Goal: Transaction & Acquisition: Obtain resource

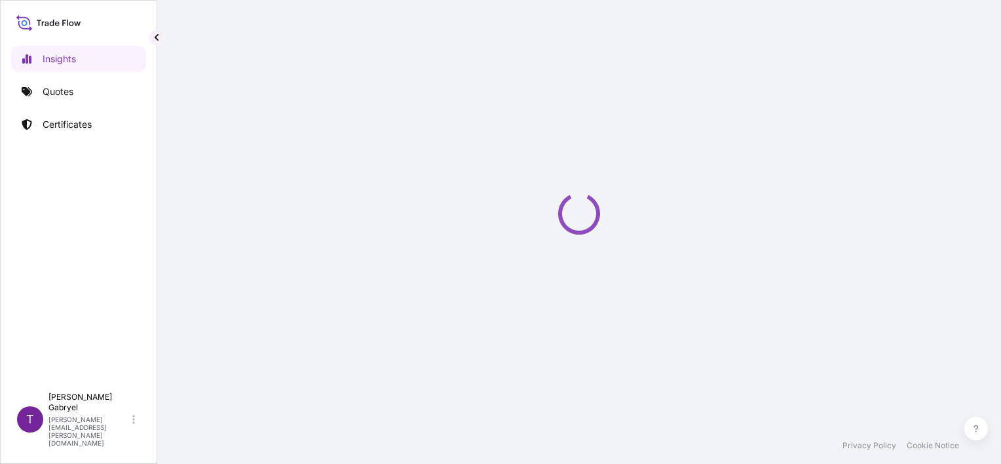
select select "2025"
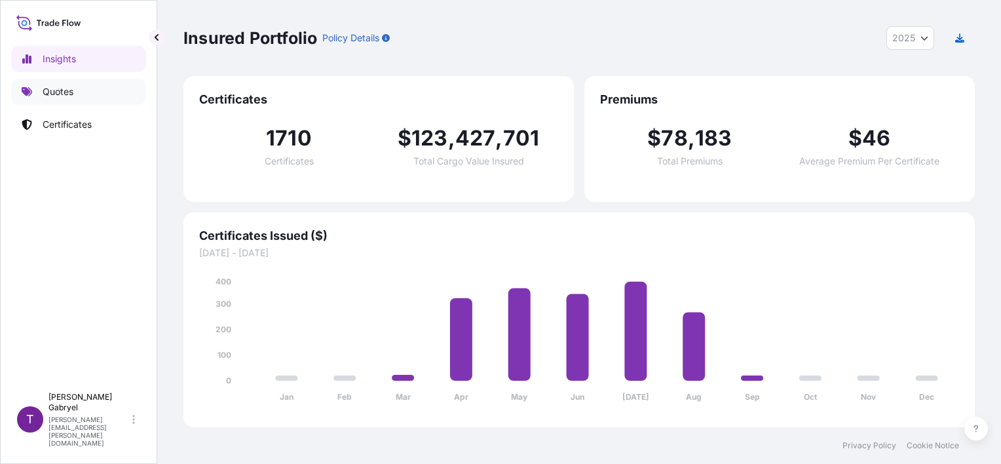
click at [101, 95] on link "Quotes" at bounding box center [78, 92] width 135 height 26
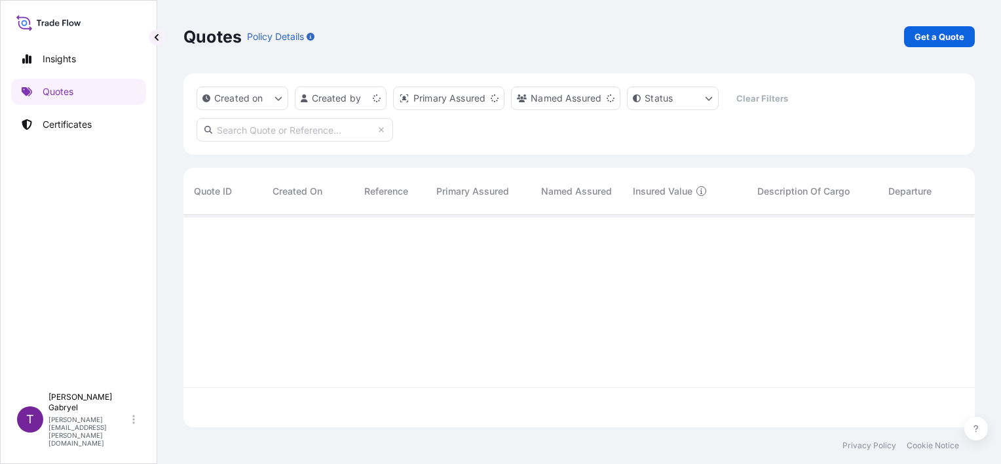
scroll to position [210, 781]
click at [952, 39] on p "Get a Quote" at bounding box center [940, 36] width 50 height 13
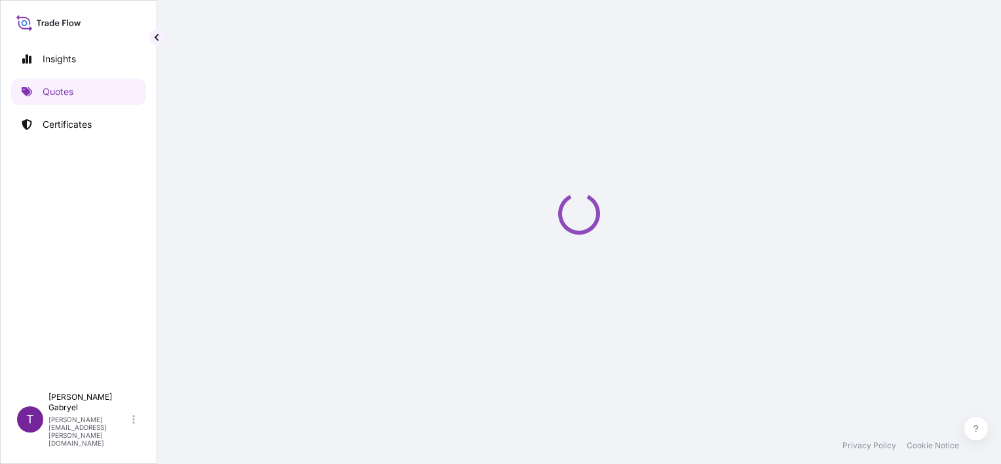
select select "Sea"
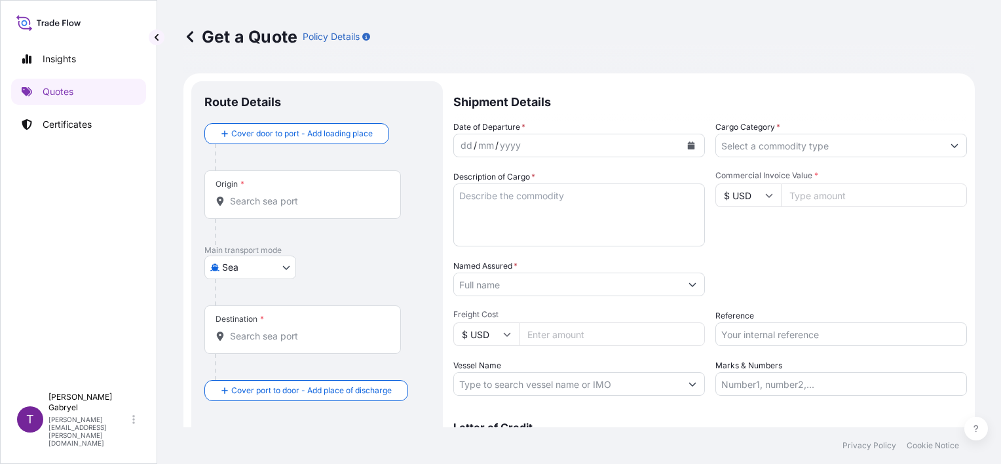
scroll to position [21, 0]
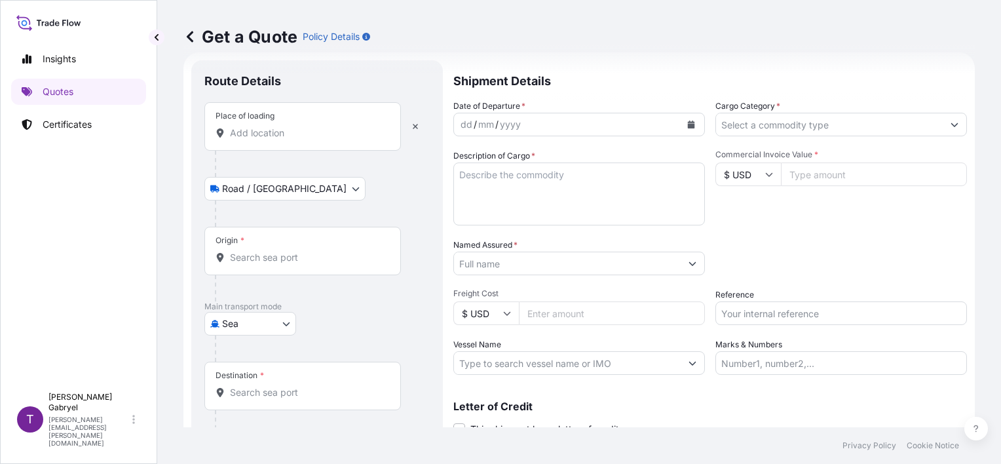
click at [271, 138] on input "Place of loading" at bounding box center [307, 132] width 155 height 13
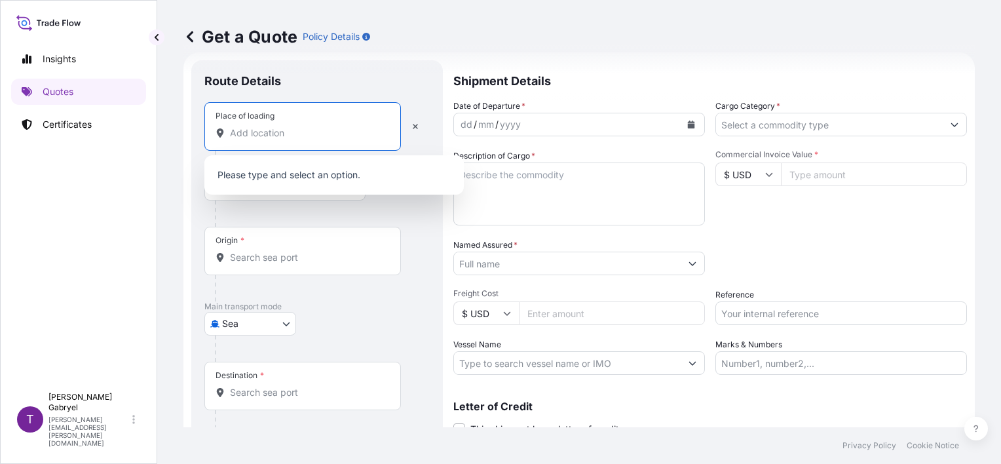
paste input "STARA BUKÓWKA"
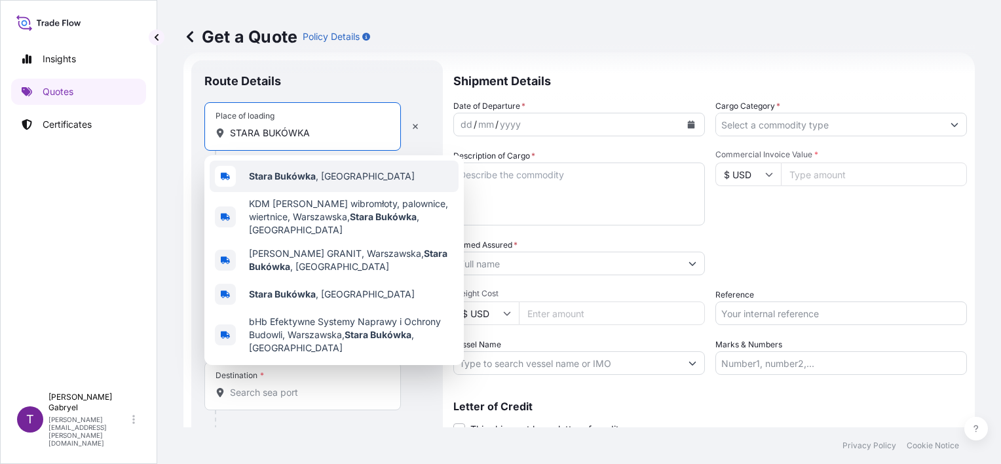
click at [280, 175] on b "Stara Bukówka" at bounding box center [282, 175] width 67 height 11
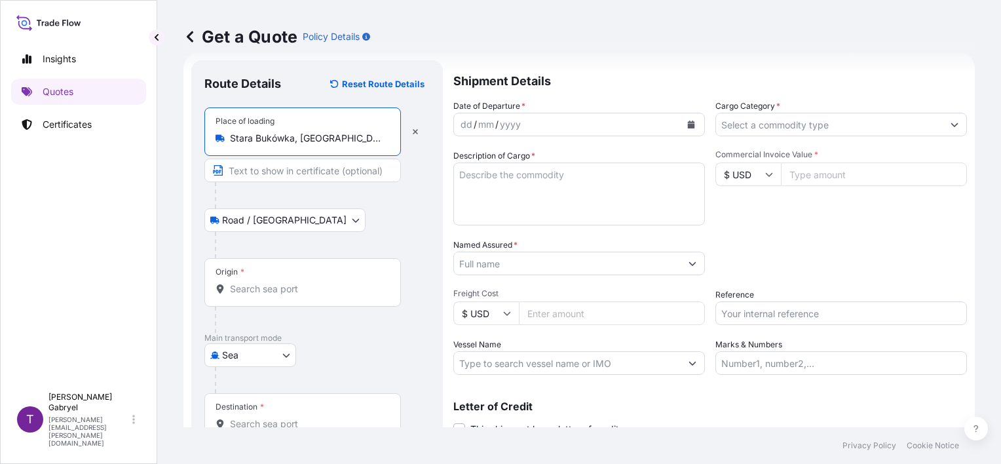
type input "Stara Bukówka, [GEOGRAPHIC_DATA]"
click at [259, 296] on div "Origin *" at bounding box center [302, 282] width 197 height 48
click at [259, 295] on input "Origin *" at bounding box center [307, 288] width 155 height 13
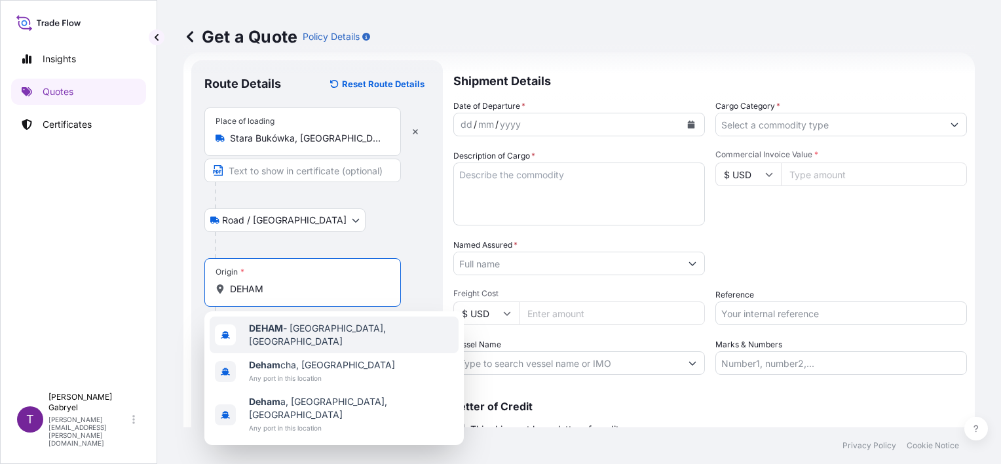
click at [273, 330] on b "DEHAM" at bounding box center [266, 327] width 34 height 11
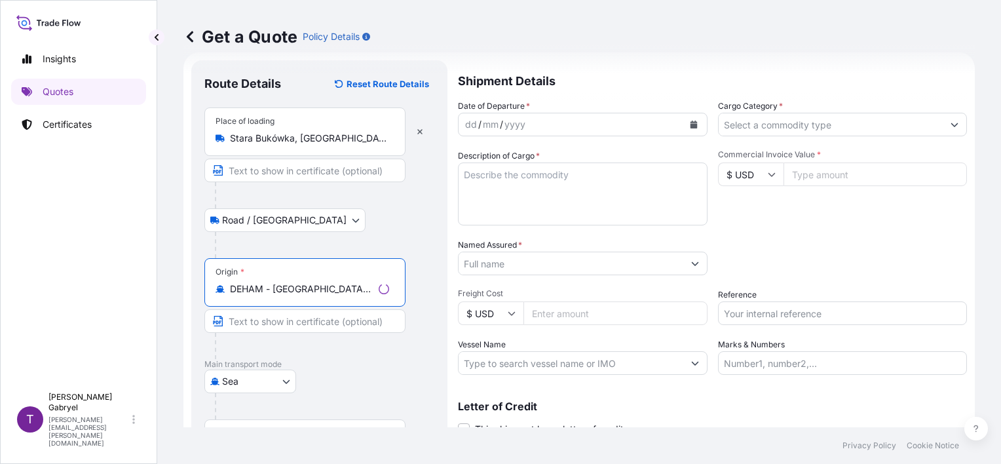
type input "DEHAM - [GEOGRAPHIC_DATA], [GEOGRAPHIC_DATA]"
click at [351, 203] on div at bounding box center [324, 195] width 219 height 26
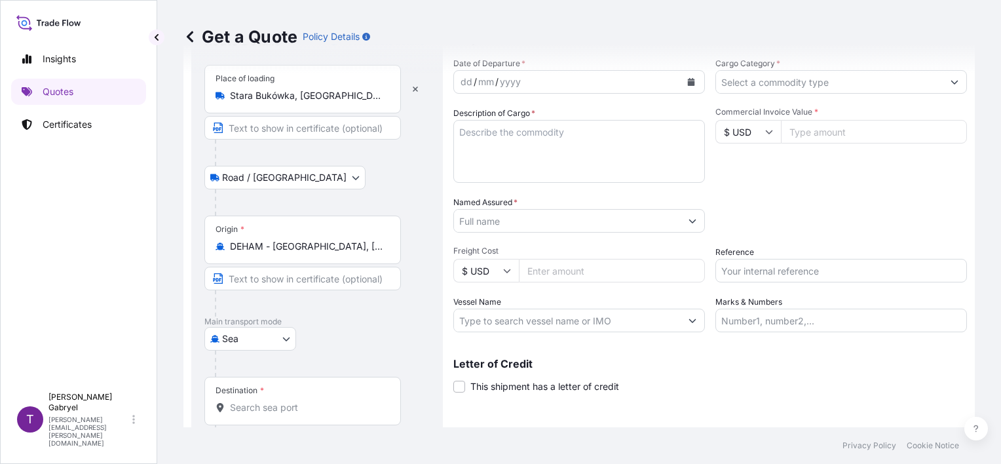
scroll to position [128, 0]
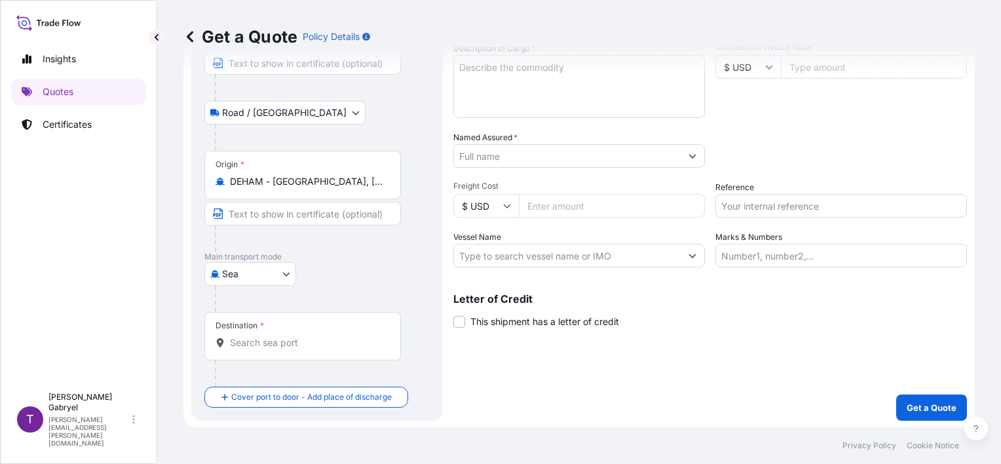
click at [265, 343] on input "Destination *" at bounding box center [307, 342] width 155 height 13
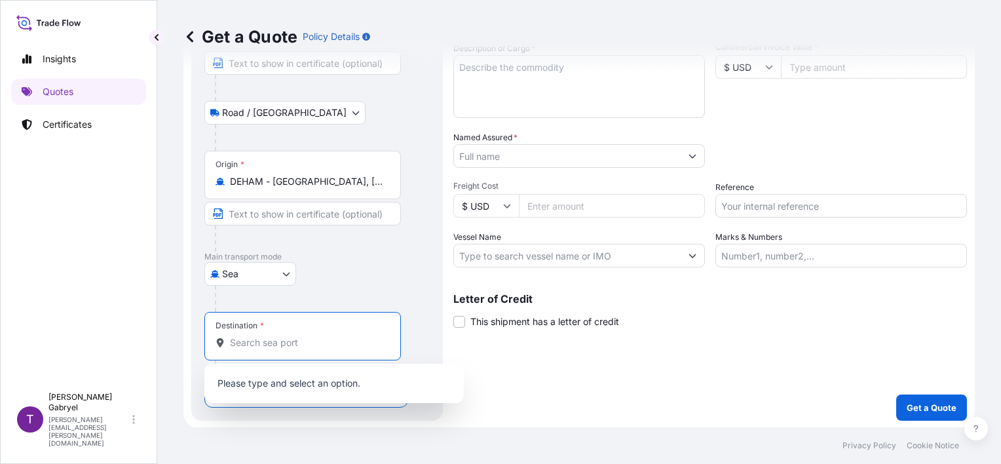
paste input "NGTIN"
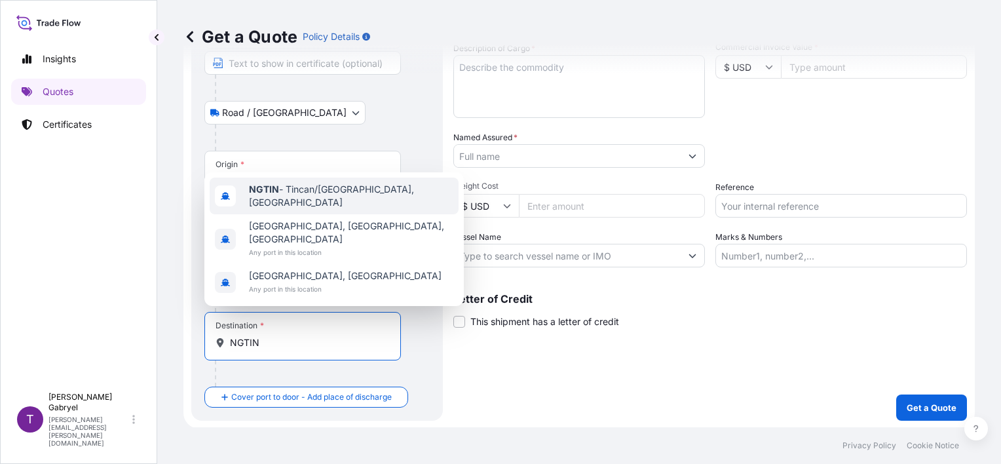
click at [324, 209] on span "NGTIN - [GEOGRAPHIC_DATA]/[GEOGRAPHIC_DATA], [GEOGRAPHIC_DATA]" at bounding box center [351, 196] width 204 height 26
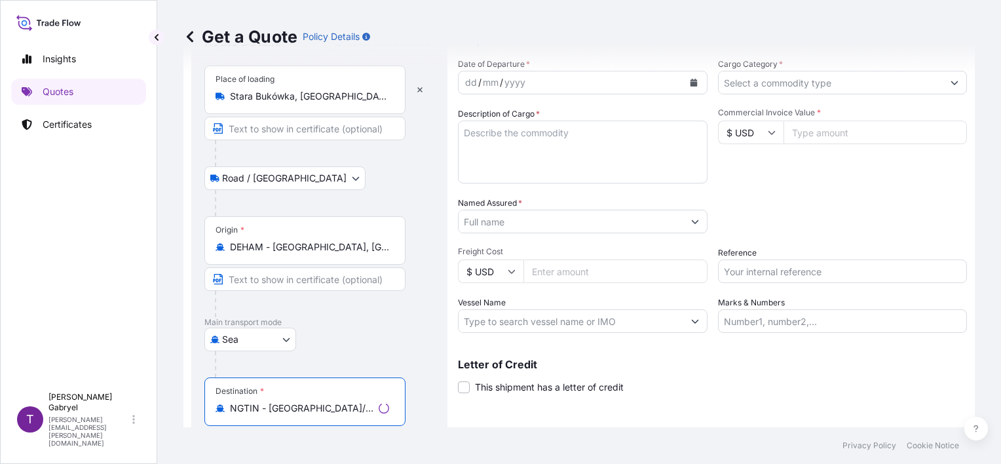
scroll to position [0, 0]
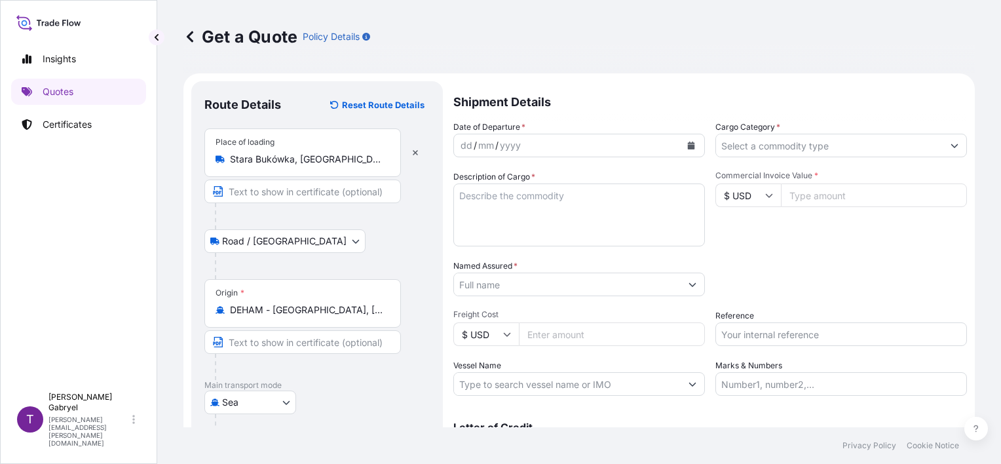
type input "NGTIN - [GEOGRAPHIC_DATA]/[GEOGRAPHIC_DATA], [GEOGRAPHIC_DATA]"
click at [865, 144] on input "Cargo Category *" at bounding box center [829, 146] width 227 height 24
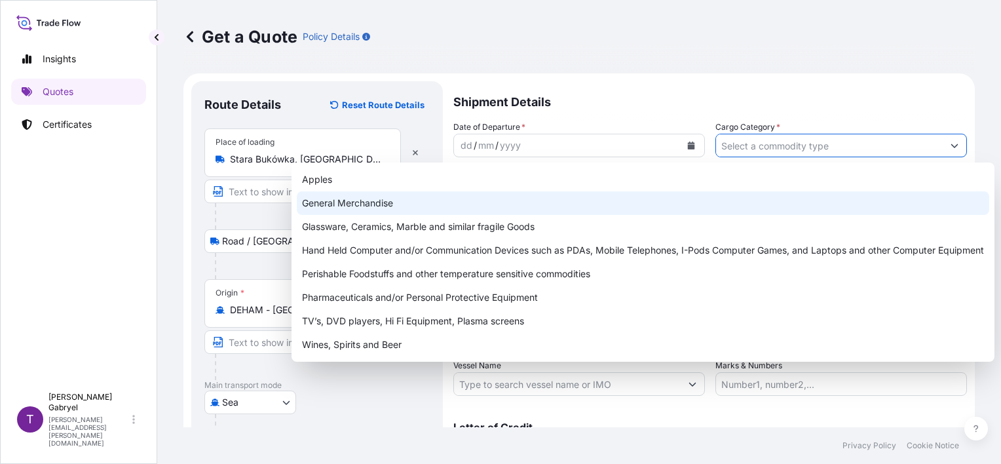
click at [559, 199] on div "General Merchandise" at bounding box center [643, 203] width 692 height 24
type input "General Merchandise"
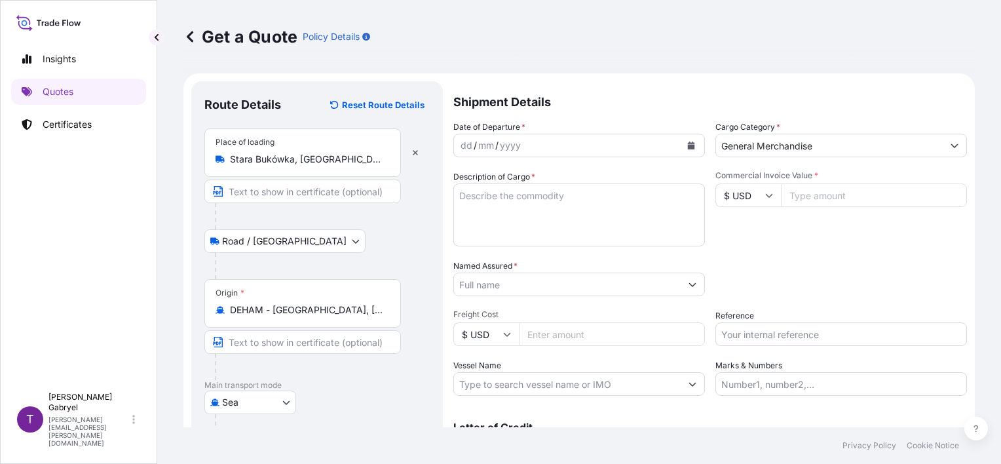
click at [688, 144] on icon "Calendar" at bounding box center [691, 146] width 7 height 8
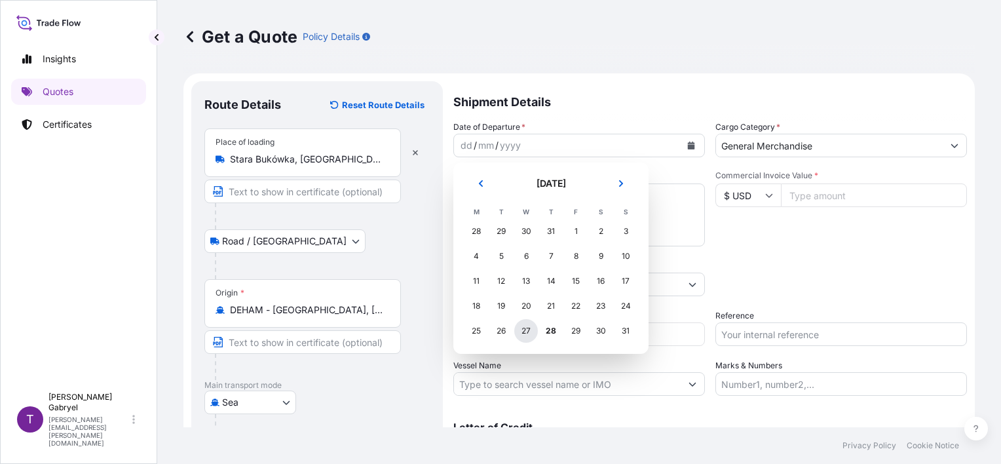
click at [527, 332] on div "27" at bounding box center [526, 331] width 24 height 24
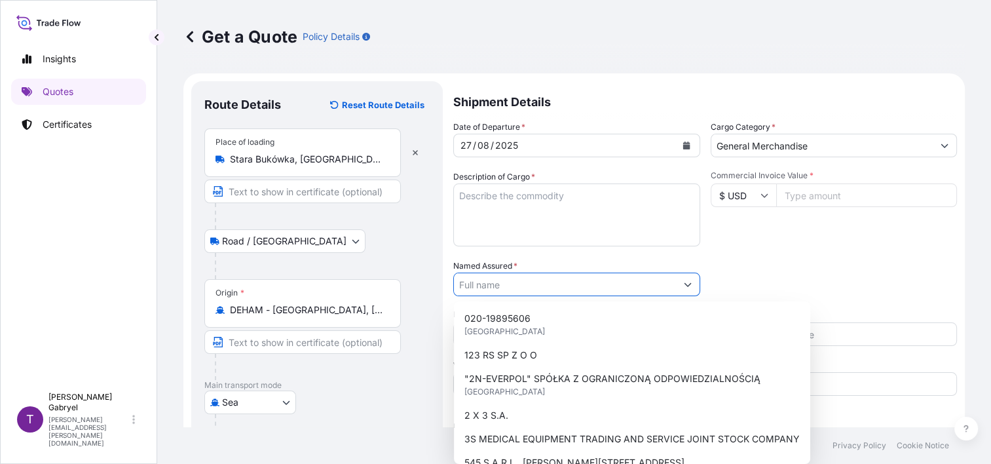
click at [469, 283] on input "Named Assured *" at bounding box center [565, 285] width 222 height 24
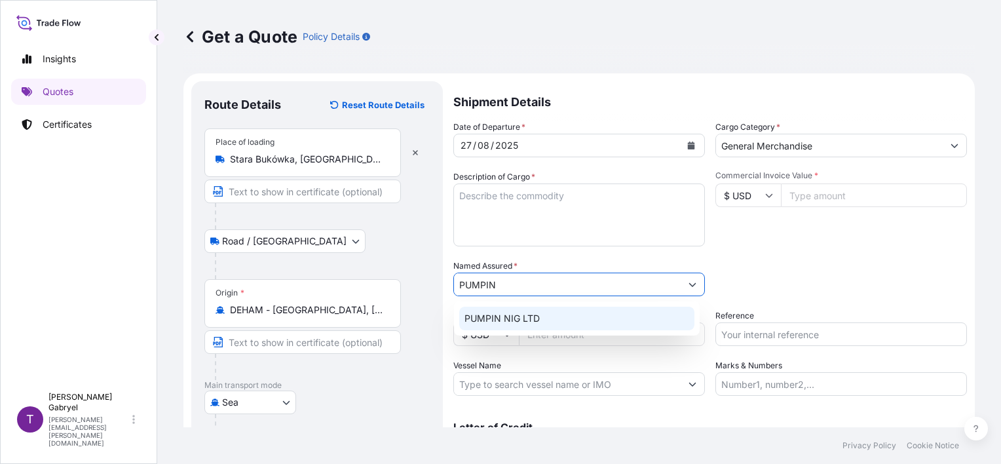
click at [502, 315] on span "PUMPIN NIG LTD" at bounding box center [502, 318] width 75 height 13
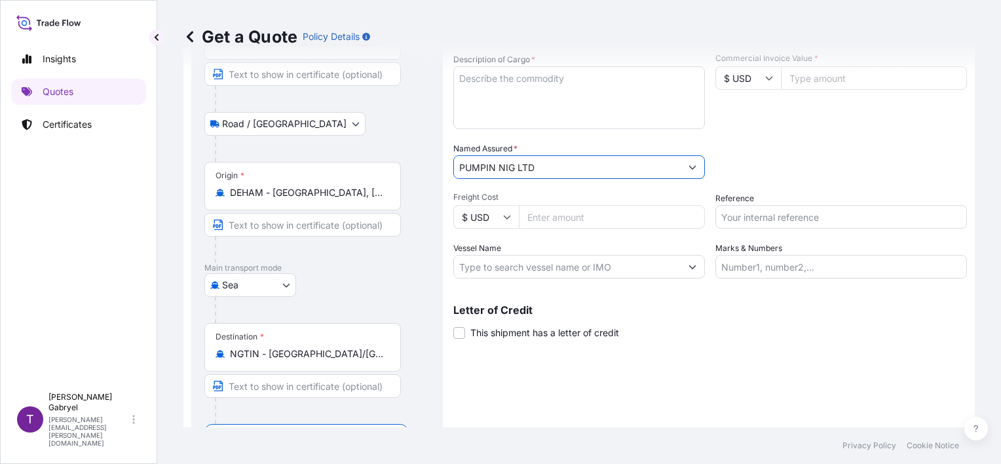
scroll to position [131, 0]
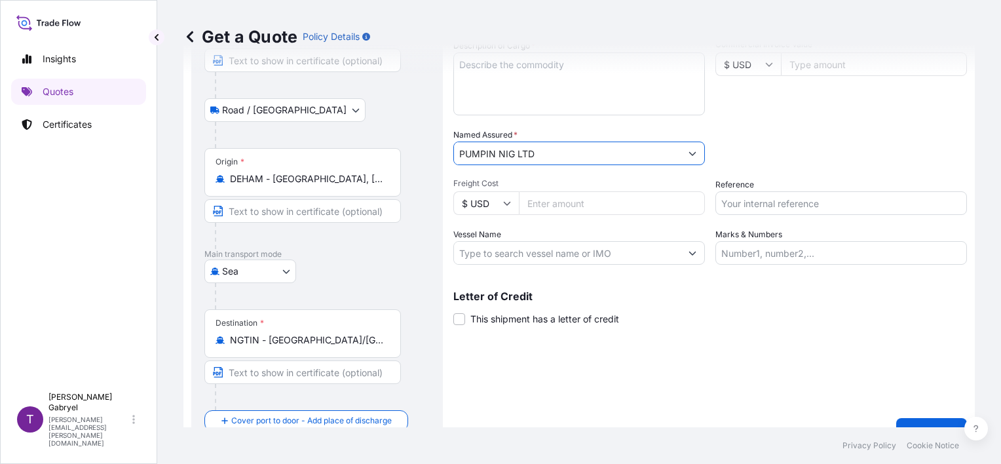
type input "PUMPIN NIG LTD"
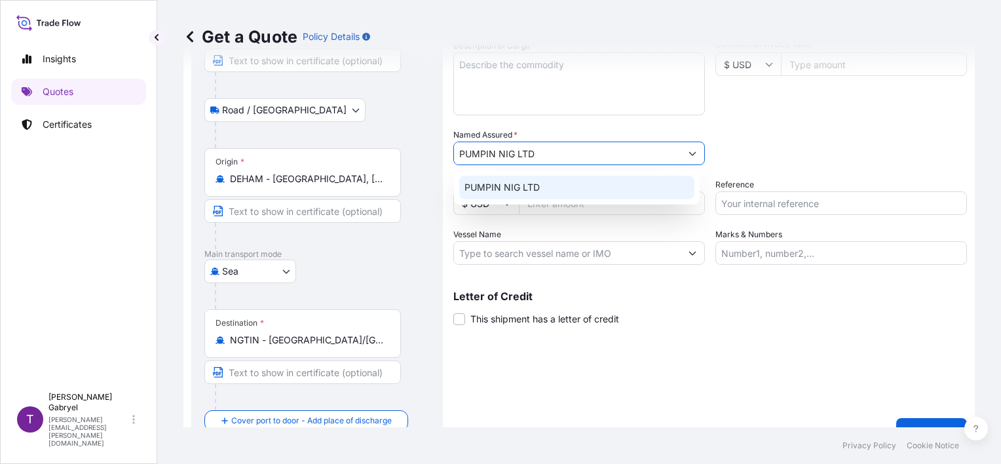
click at [529, 189] on span "PUMPIN NIG LTD" at bounding box center [502, 187] width 75 height 13
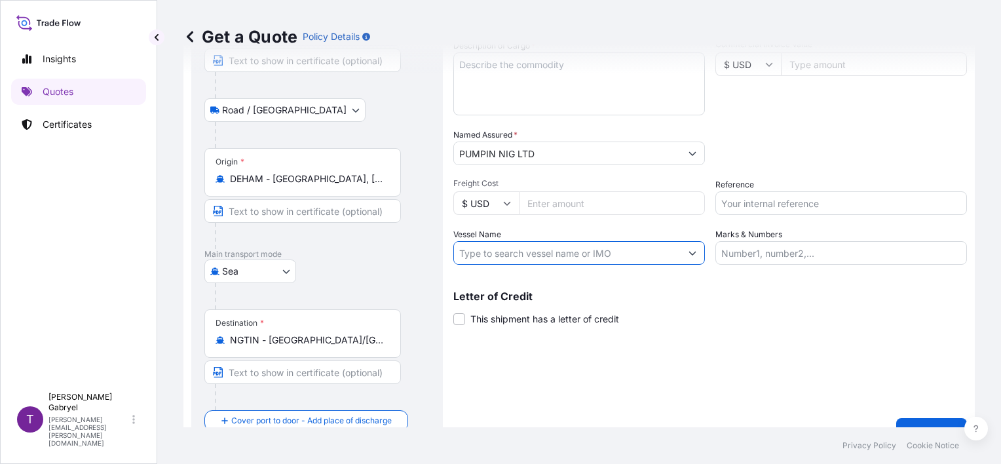
click at [509, 252] on input "Vessel Name" at bounding box center [567, 253] width 227 height 24
paste input "GRANDE [GEOGRAPHIC_DATA]"
click at [932, 176] on div "Date of Departure * [DATE] Cargo Category * General Merchandise Description of …" at bounding box center [710, 127] width 514 height 275
click at [563, 252] on input "GRANDE [GEOGRAPHIC_DATA]/" at bounding box center [567, 253] width 227 height 24
paste input "GBN0625"
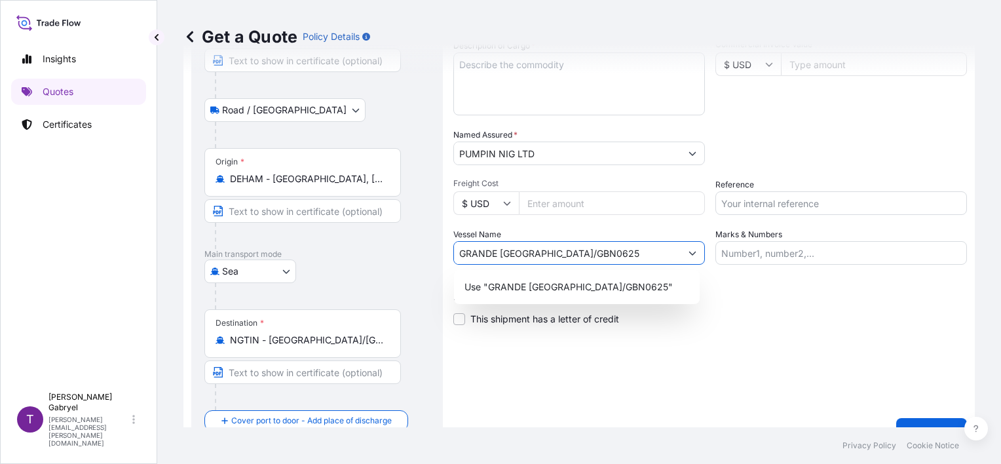
type input "GRANDE [GEOGRAPHIC_DATA]/GBN0625"
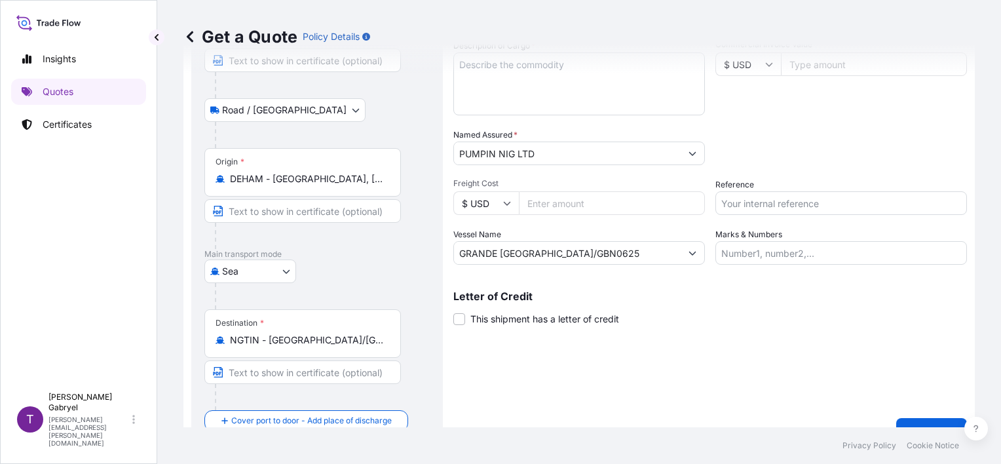
click at [751, 204] on input "Reference" at bounding box center [841, 203] width 252 height 24
paste input "S02034828"
type input "S02034828"
drag, startPoint x: 773, startPoint y: 163, endPoint x: 997, endPoint y: 121, distance: 228.0
click at [773, 163] on div "Packing Category Type to search a container mode Please select a primary mode o…" at bounding box center [841, 146] width 252 height 37
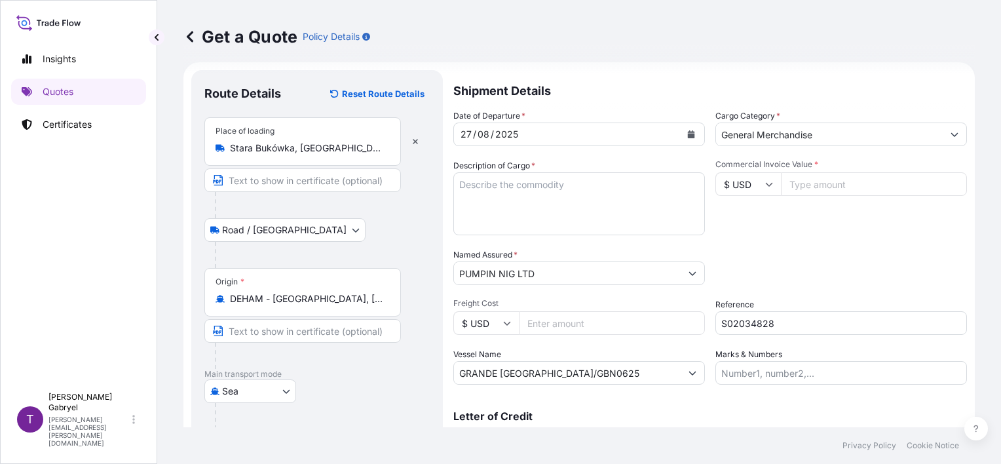
scroll to position [0, 0]
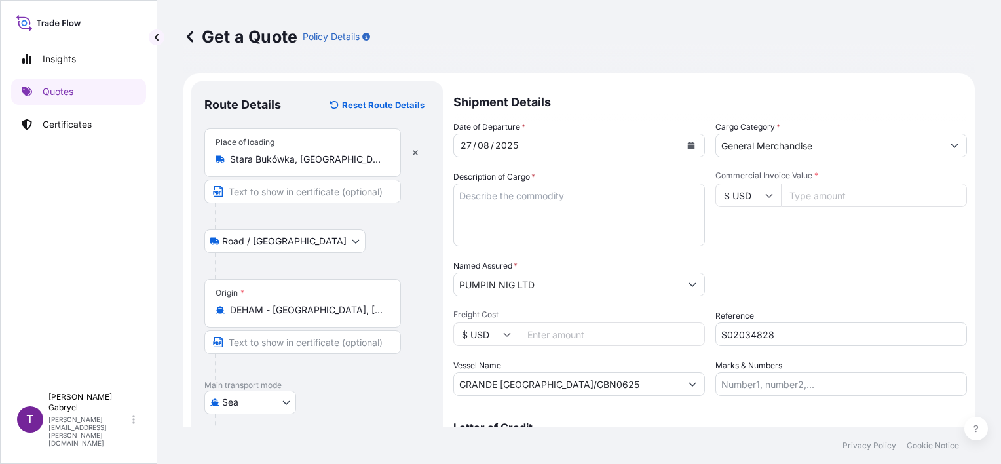
click at [533, 204] on textarea "Description of Cargo *" at bounding box center [579, 214] width 252 height 63
paste textarea "SUPERMARKET GOODS"
click at [546, 213] on textarea "SUPERMARKET GOODS GROSS WEIGHT:" at bounding box center [579, 214] width 252 height 63
paste textarea "18011.27"
click at [552, 232] on textarea "SUPERMARKET GOODS GROSS WEIGHT: 18011.27 KG QUANTITY:" at bounding box center [579, 214] width 252 height 63
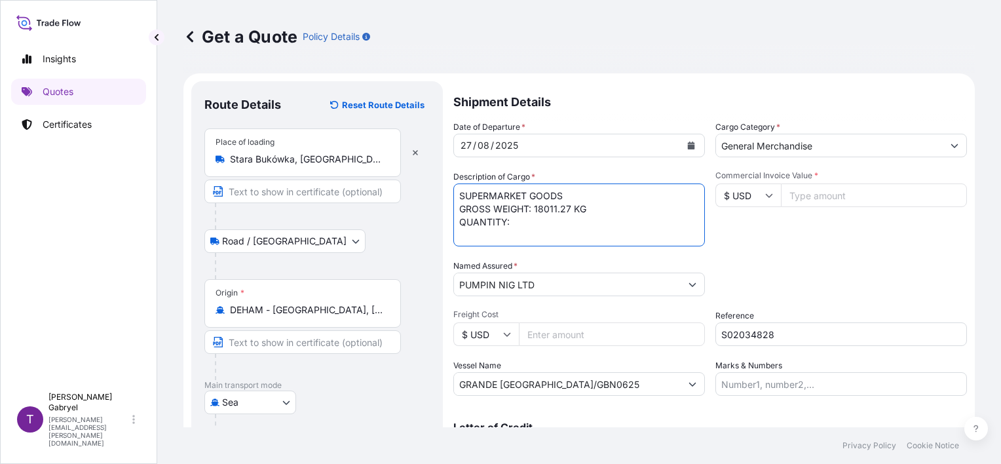
click at [548, 225] on textarea "SUPERMARKET GOODS GROSS WEIGHT: 18011.27 KG QUANTITY:" at bounding box center [579, 214] width 252 height 63
paste textarea "1800 BOXES"
click at [573, 225] on textarea "SUPERMARKET GOODS GROSS WEIGHT: 18011.27 KG QUANTITY: 1800 BOXES" at bounding box center [579, 214] width 252 height 63
paste textarea "ACLU9804230"
click at [466, 238] on textarea "SUPERMARKET GOODS GROSS WEIGHT: 18011.27 KG QUANTITY: 1800 BOXES -ACLU9804230" at bounding box center [579, 214] width 252 height 63
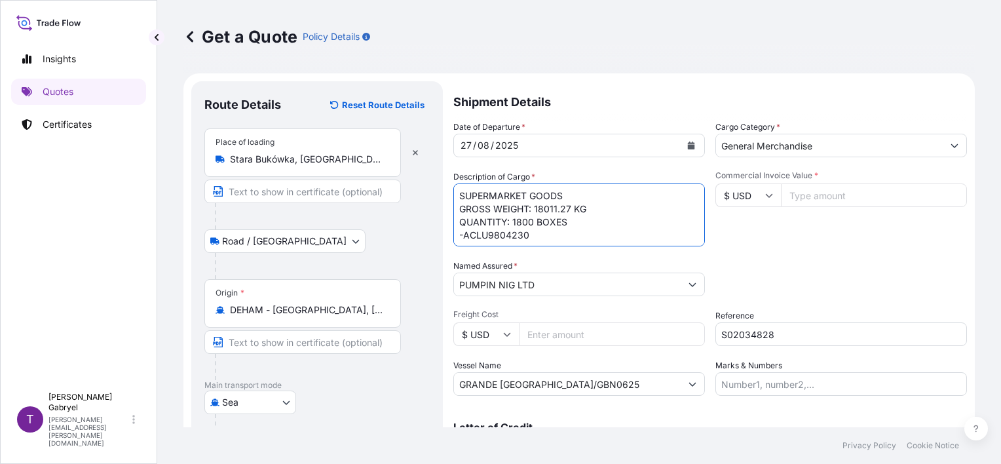
click at [461, 236] on textarea "SUPERMARKET GOODS GROSS WEIGHT: 18011.27 KG QUANTITY: 1800 BOXES -ACLU9804230" at bounding box center [579, 214] width 252 height 63
click at [572, 225] on textarea "SUPERMARKET GOODS GROSS WEIGHT: 18011.27 KG QUANTITY: 1800 BOXES - ACLU9804230" at bounding box center [579, 214] width 252 height 63
type textarea "SUPERMARKET GOODS GROSS WEIGHT: 18011.27 KG QUANTITY: 1800 BOXES - ACLU9804230"
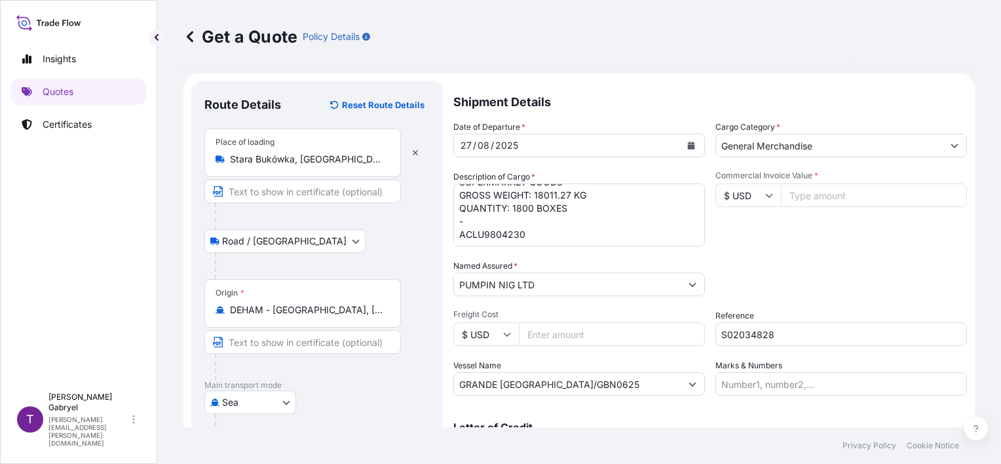
click at [765, 197] on icon at bounding box center [769, 195] width 8 height 8
click at [744, 238] on div "€ EUR" at bounding box center [742, 231] width 55 height 25
type input "€ EUR"
click at [828, 194] on input "Commercial Invoice Value *" at bounding box center [874, 195] width 186 height 24
type input "95898.82"
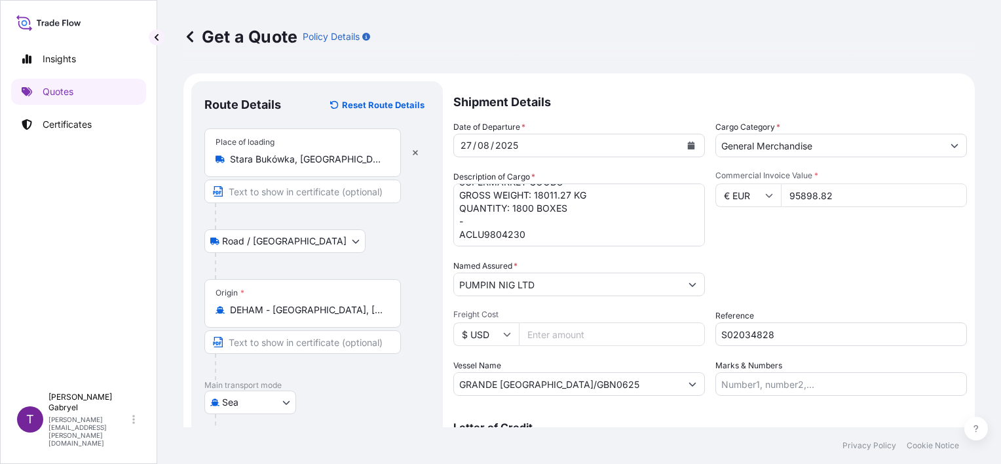
click at [831, 238] on div "Commercial Invoice Value * € EUR 95898.82" at bounding box center [841, 208] width 252 height 76
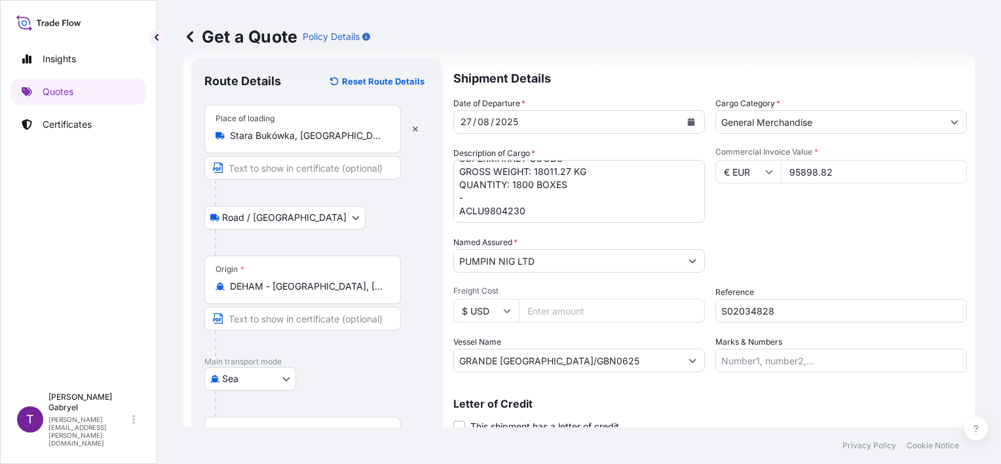
scroll to position [155, 0]
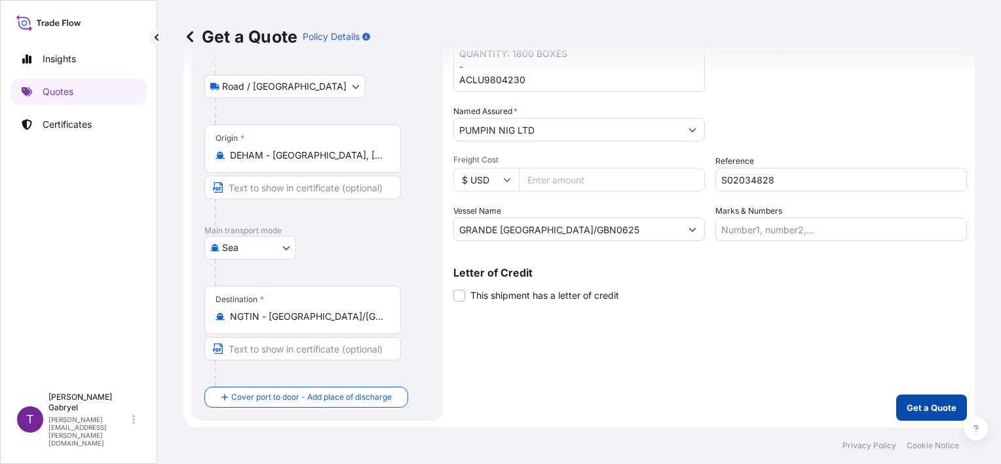
click at [922, 406] on p "Get a Quote" at bounding box center [932, 407] width 50 height 13
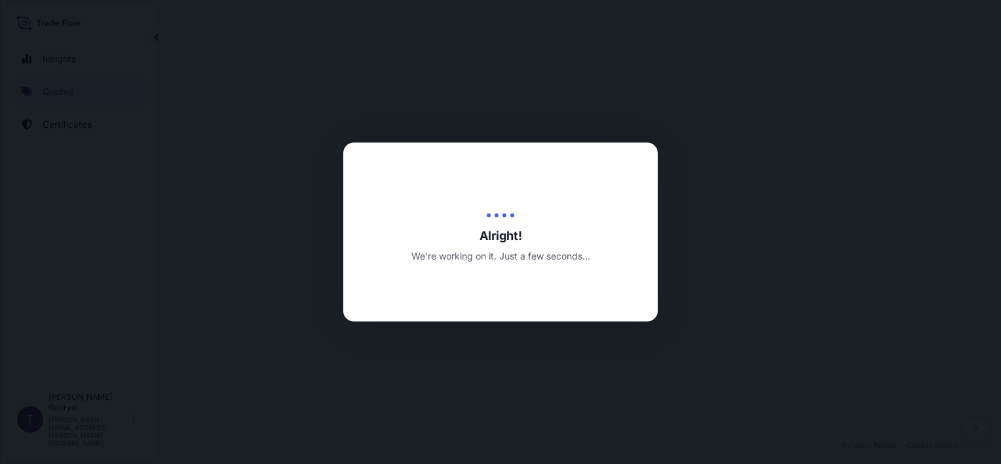
select select "Road / [GEOGRAPHIC_DATA]"
select select "Sea"
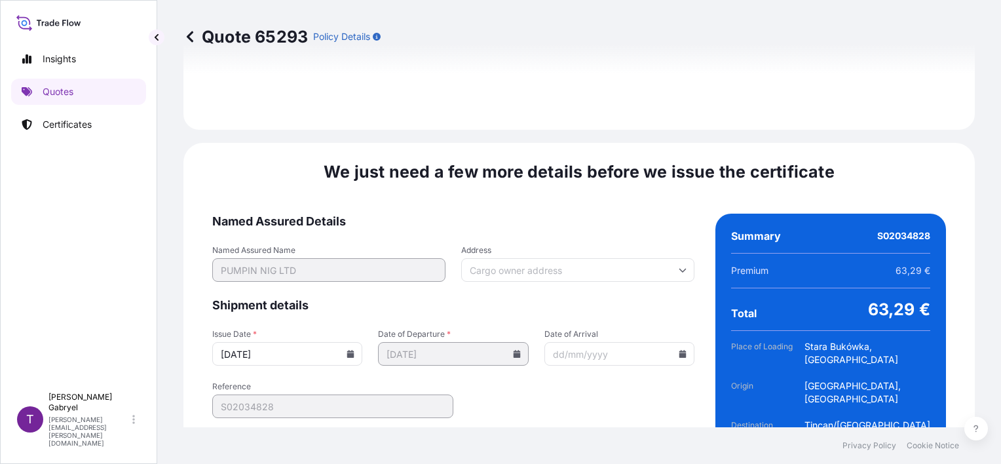
scroll to position [1671, 0]
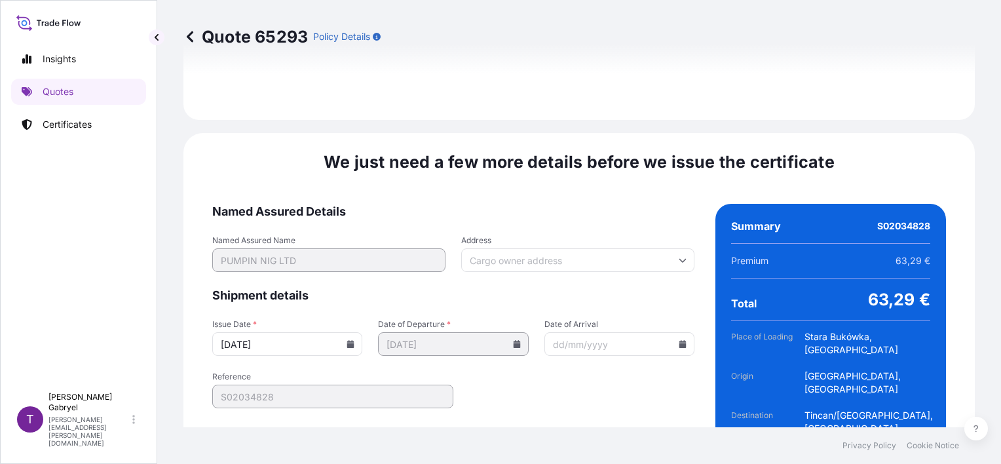
click at [339, 332] on input "[DATE]" at bounding box center [287, 344] width 150 height 24
click at [347, 340] on icon at bounding box center [350, 344] width 7 height 8
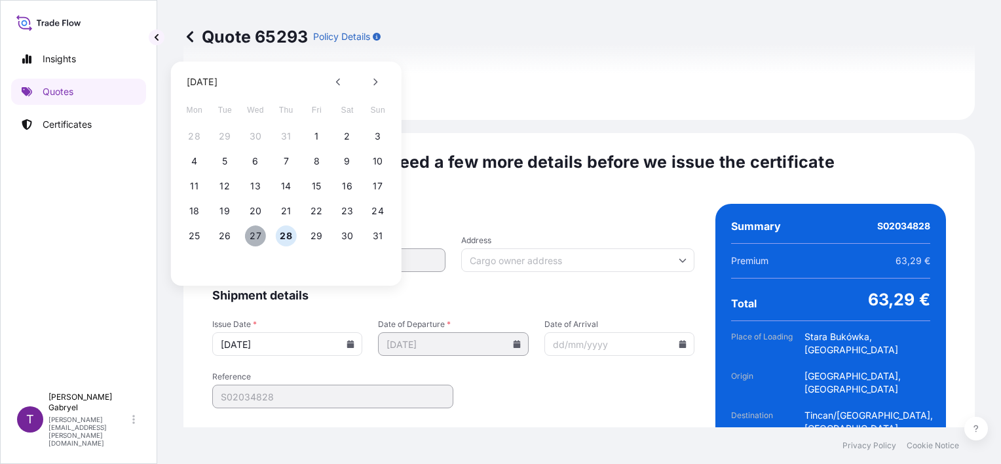
click at [259, 238] on button "27" at bounding box center [255, 235] width 21 height 21
type input "[DATE]"
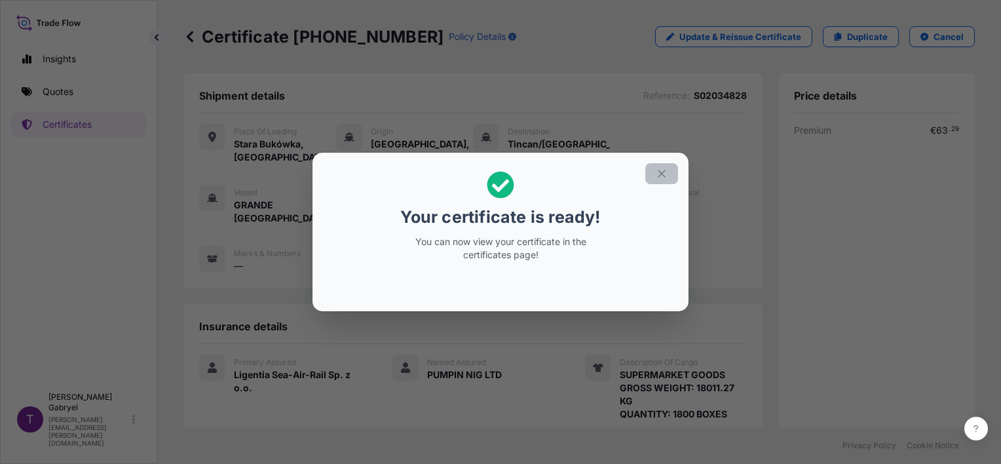
click at [659, 168] on icon "button" at bounding box center [662, 174] width 12 height 12
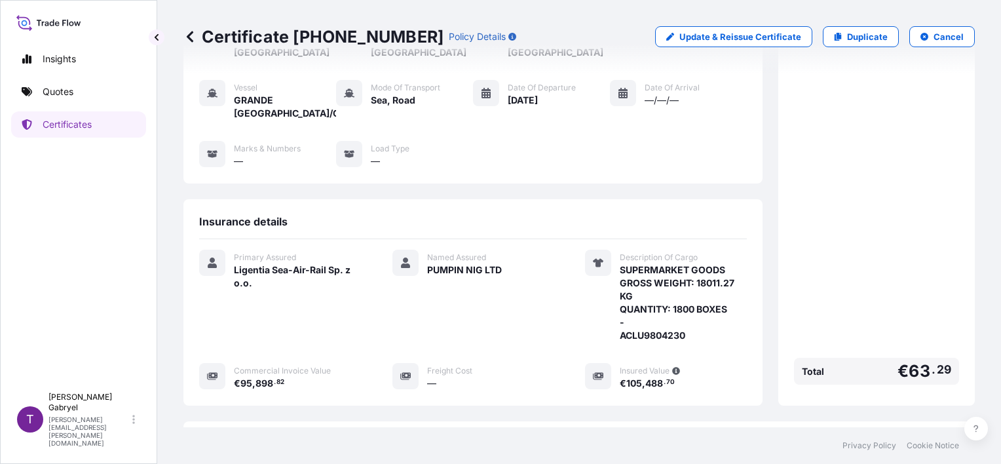
scroll to position [197, 0]
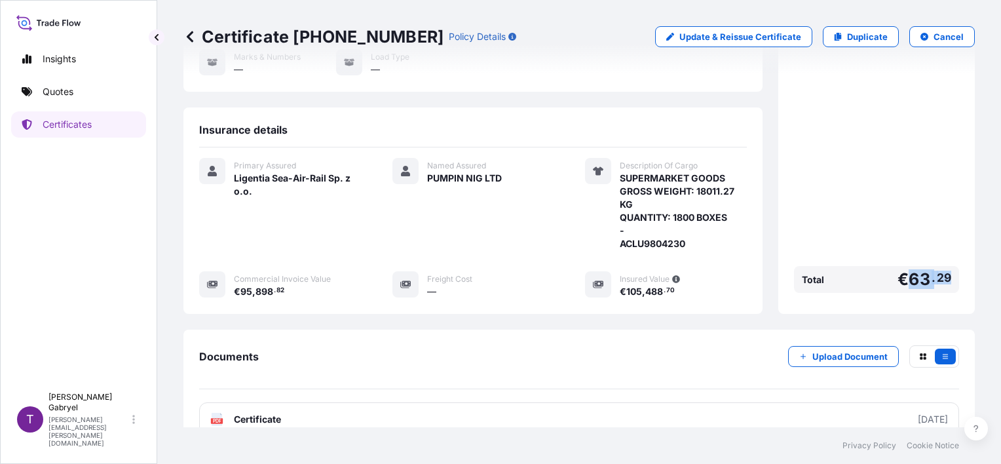
drag, startPoint x: 943, startPoint y: 275, endPoint x: 901, endPoint y: 280, distance: 42.3
click at [901, 280] on div "Total € 63 . 29" at bounding box center [876, 279] width 165 height 27
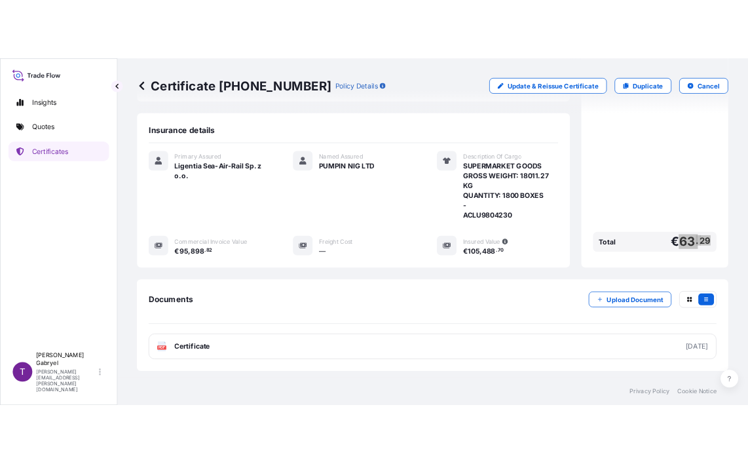
scroll to position [262, 0]
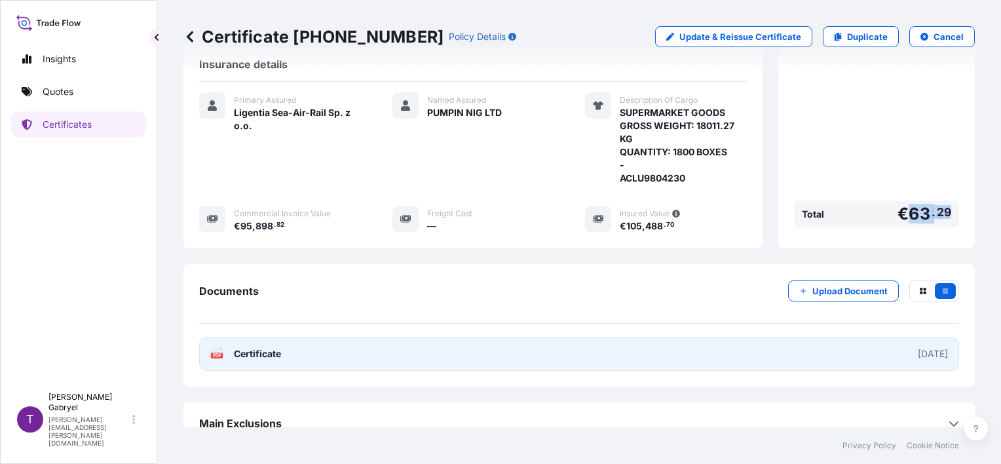
click at [385, 349] on link "PDF Certificate [DATE]" at bounding box center [579, 354] width 760 height 34
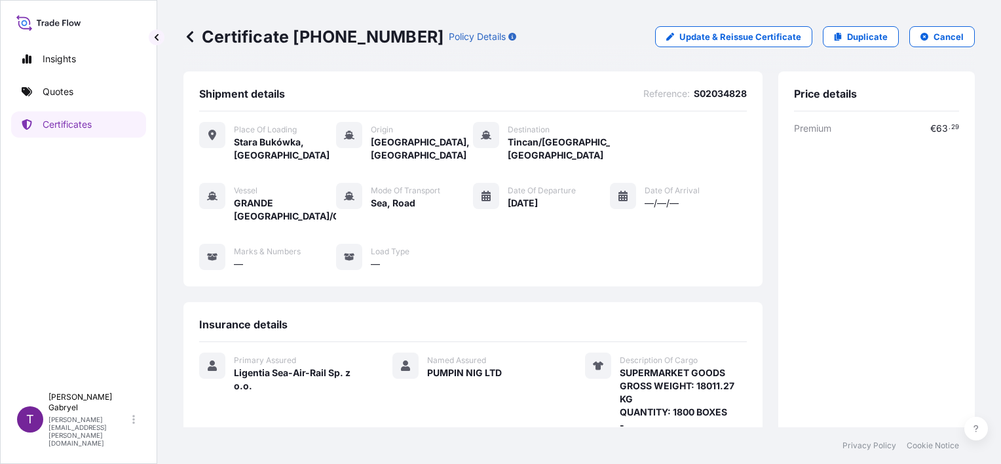
scroll to position [0, 0]
